Goal: Check status

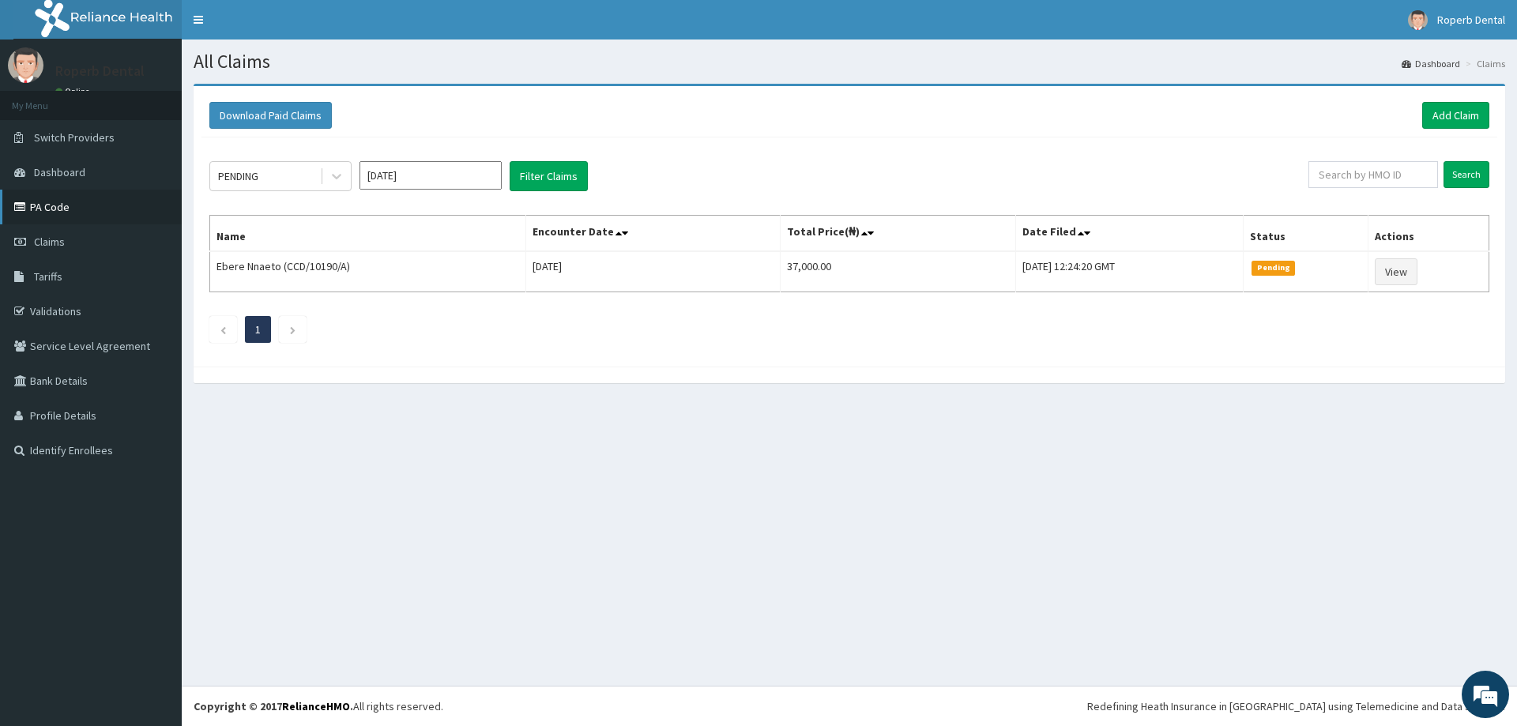
click at [93, 212] on link "PA Code" at bounding box center [91, 207] width 182 height 35
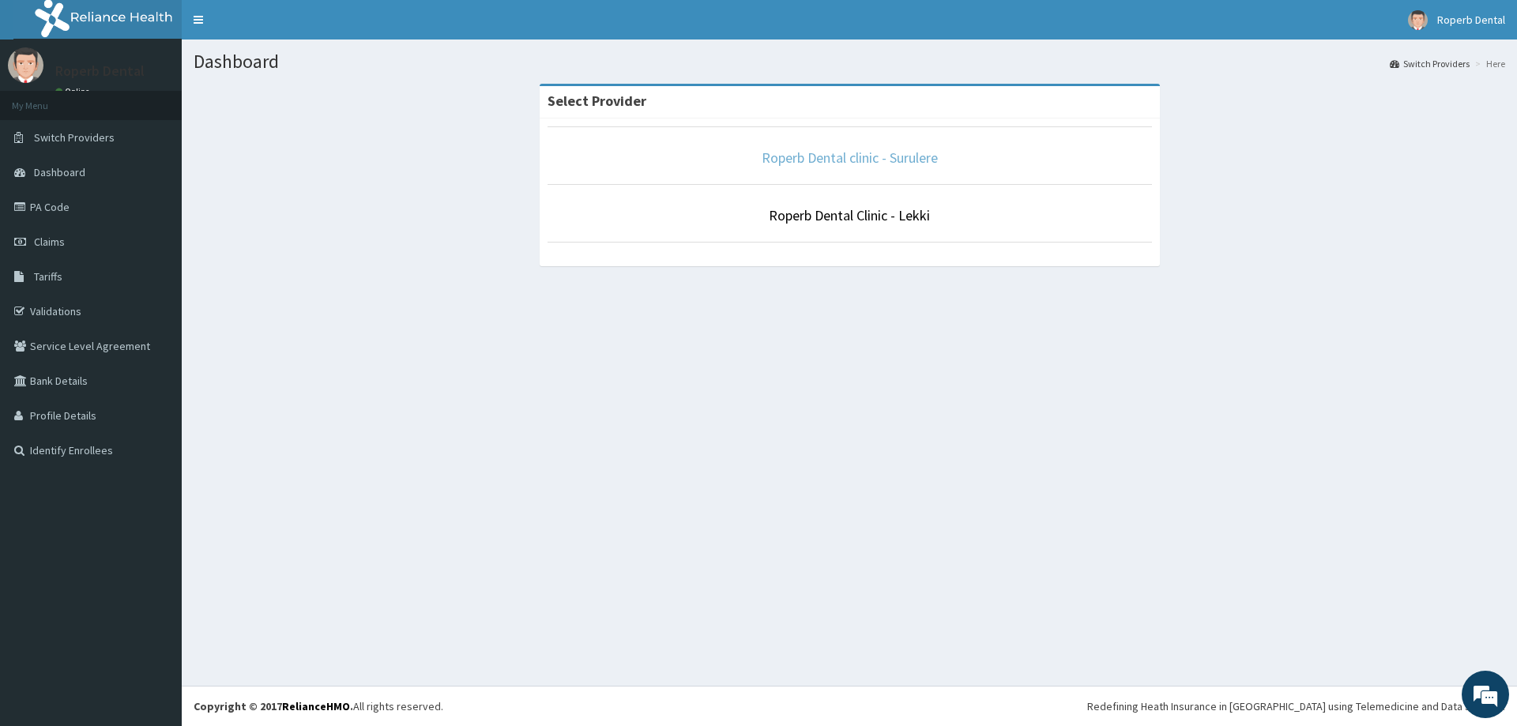
click at [895, 164] on link "Roperb Dental clinic - Surulere" at bounding box center [850, 158] width 176 height 18
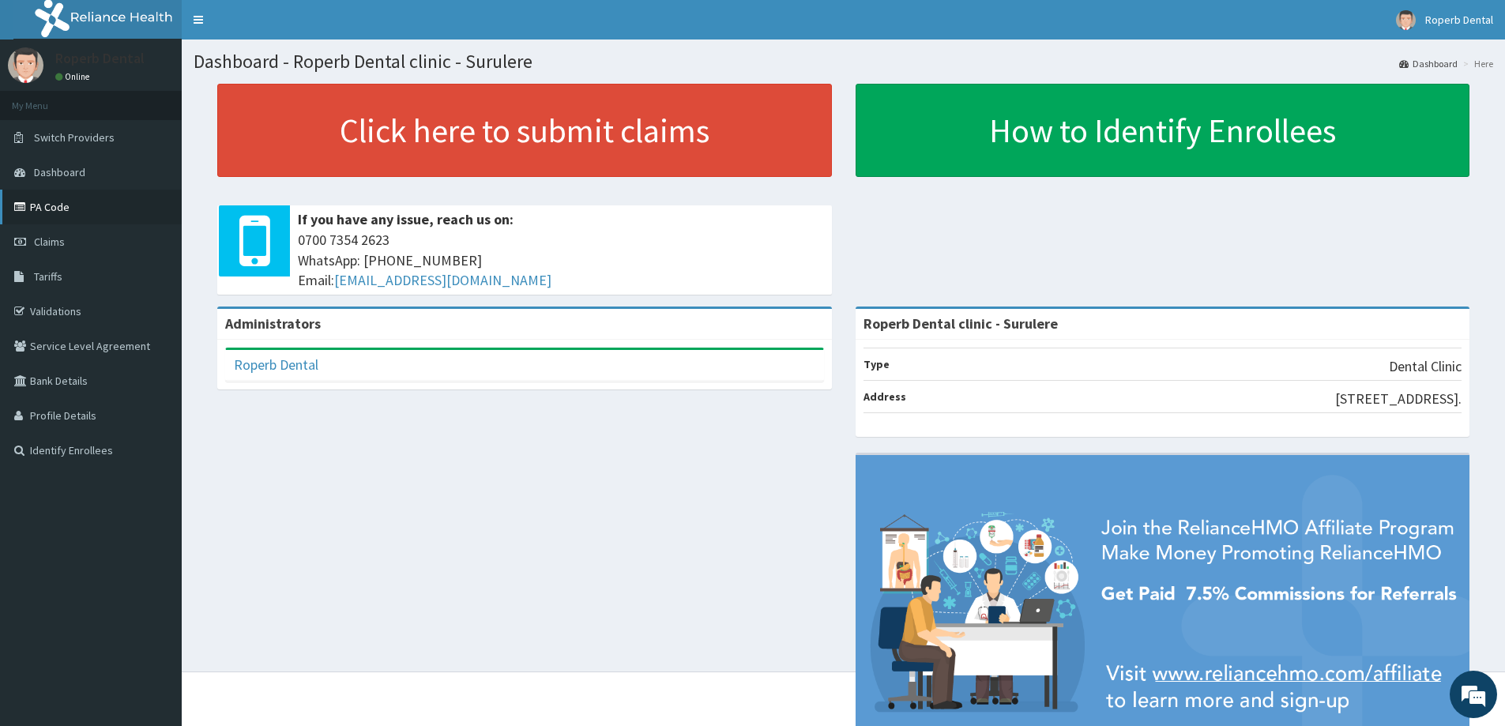
click at [53, 205] on link "PA Code" at bounding box center [91, 207] width 182 height 35
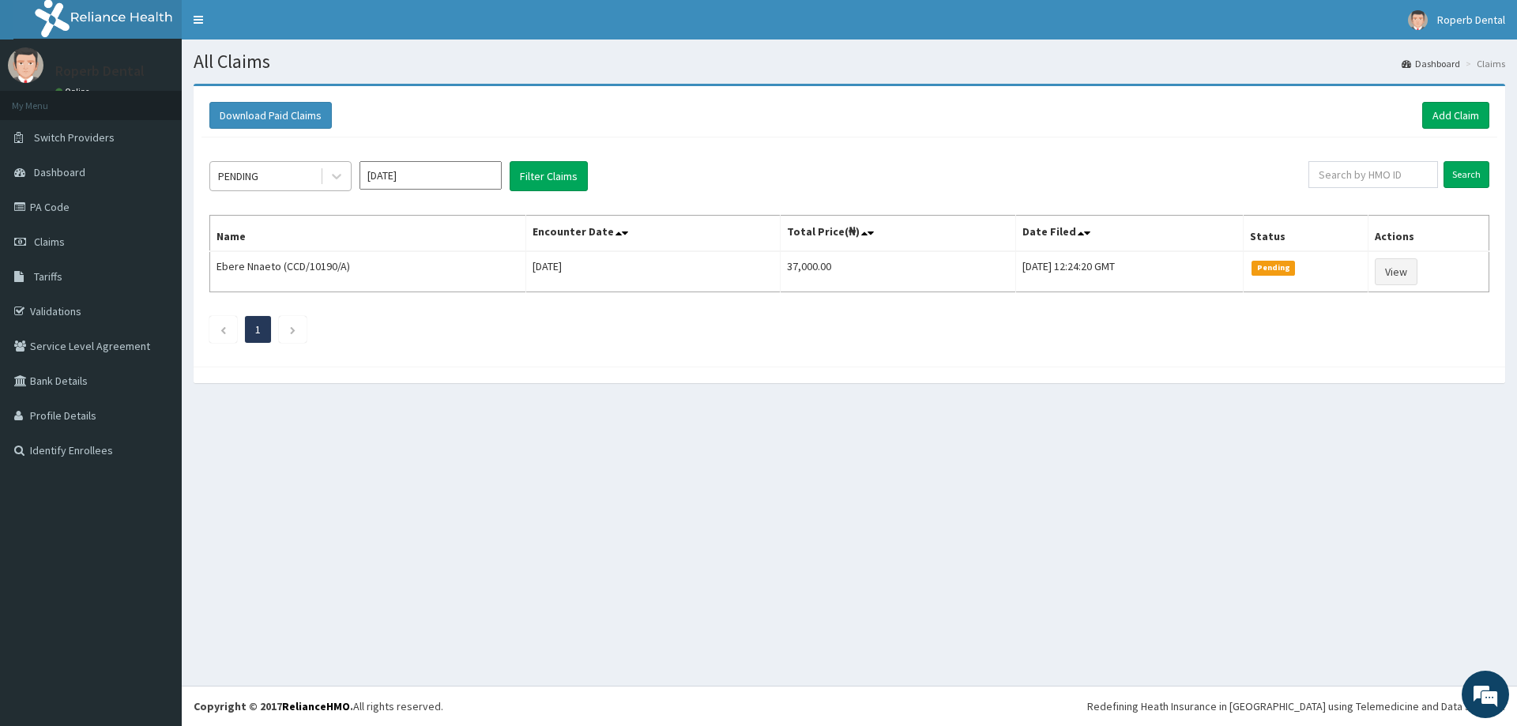
click at [307, 166] on div "PENDING" at bounding box center [265, 176] width 110 height 25
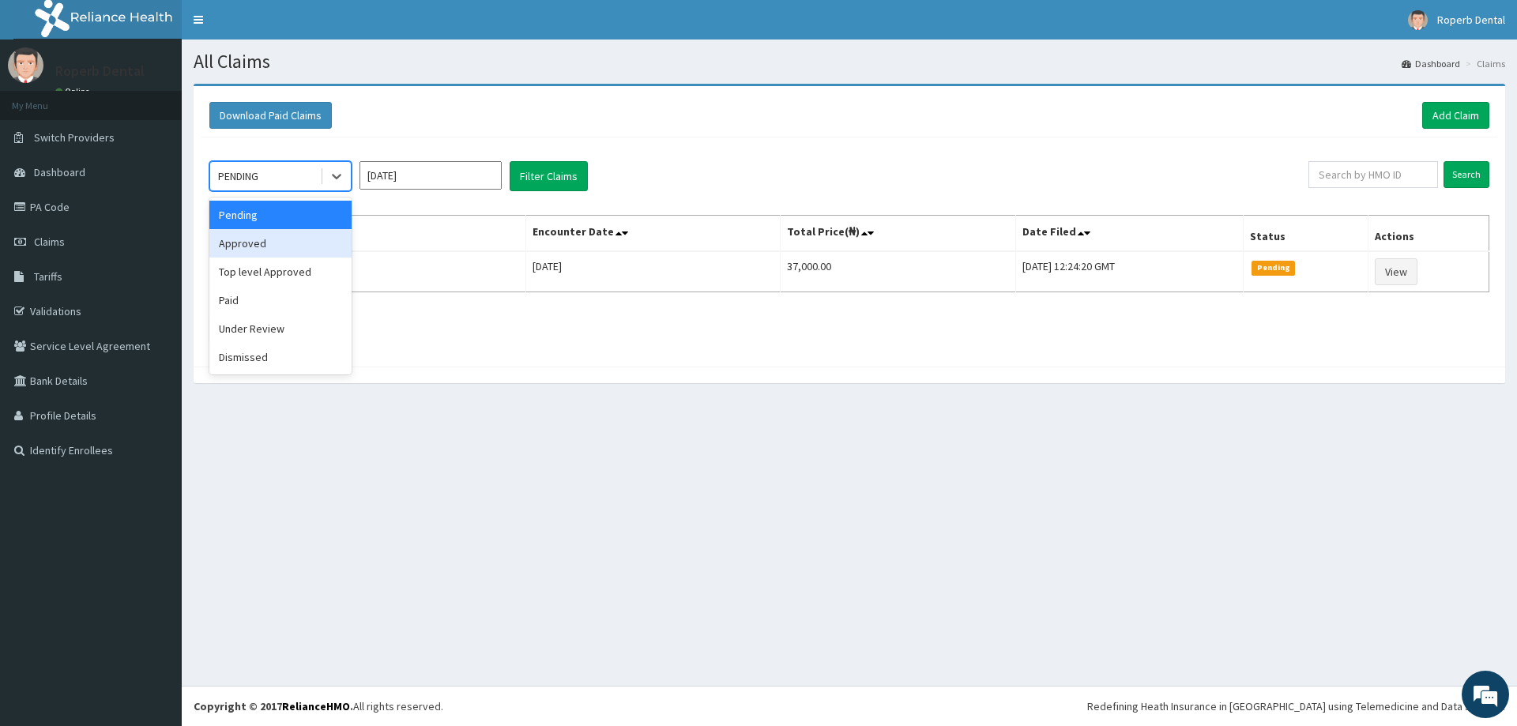
click at [280, 250] on div "Approved" at bounding box center [280, 243] width 142 height 28
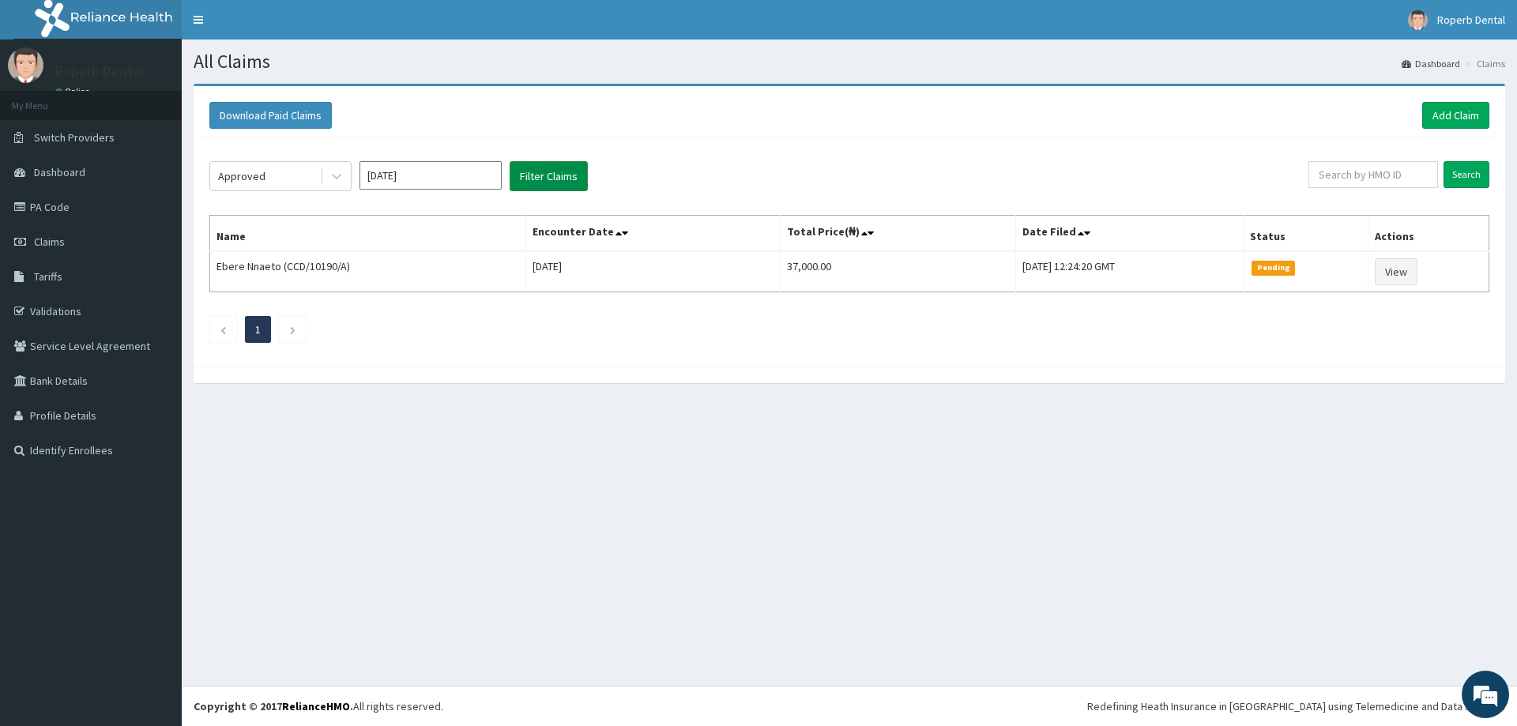
click at [518, 181] on button "Filter Claims" at bounding box center [549, 176] width 78 height 30
